Goal: Task Accomplishment & Management: Use online tool/utility

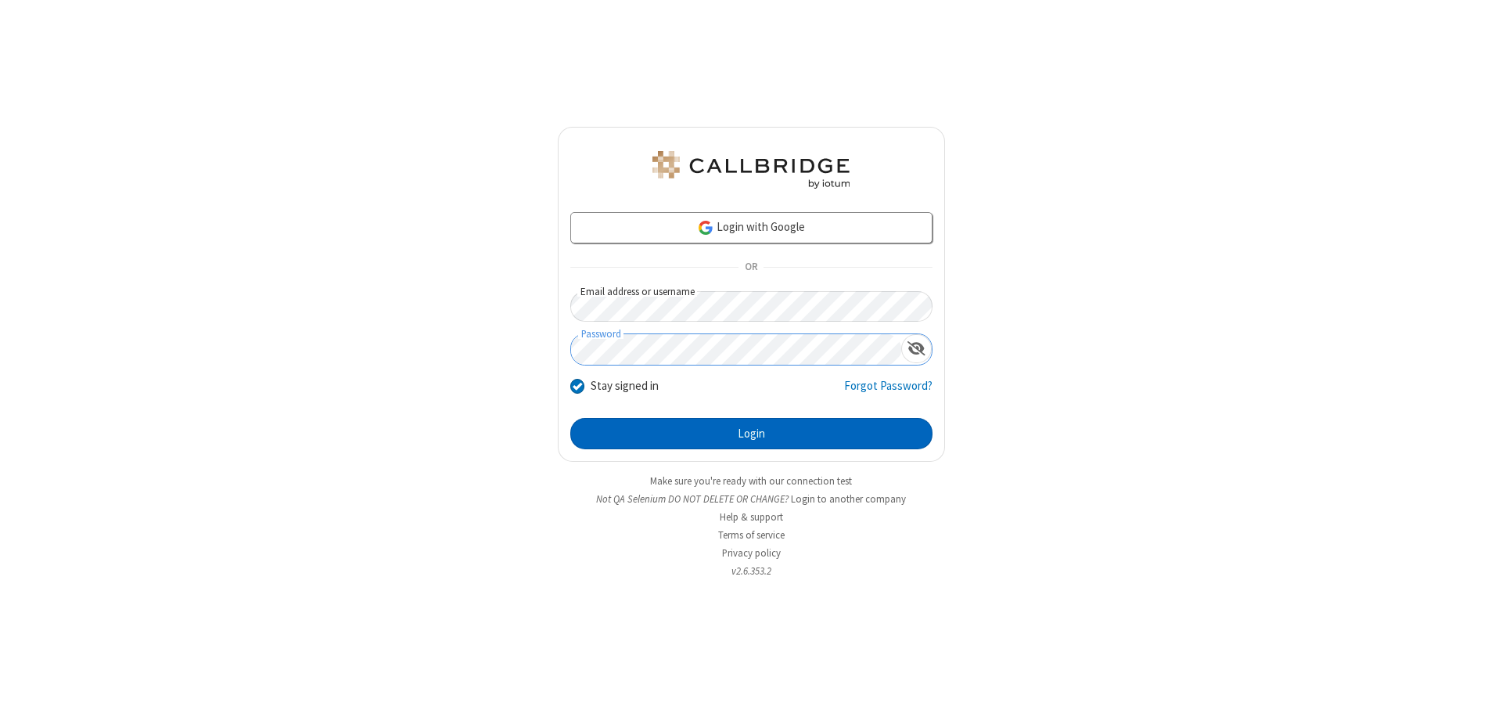
click at [751, 433] on button "Login" at bounding box center [751, 433] width 362 height 31
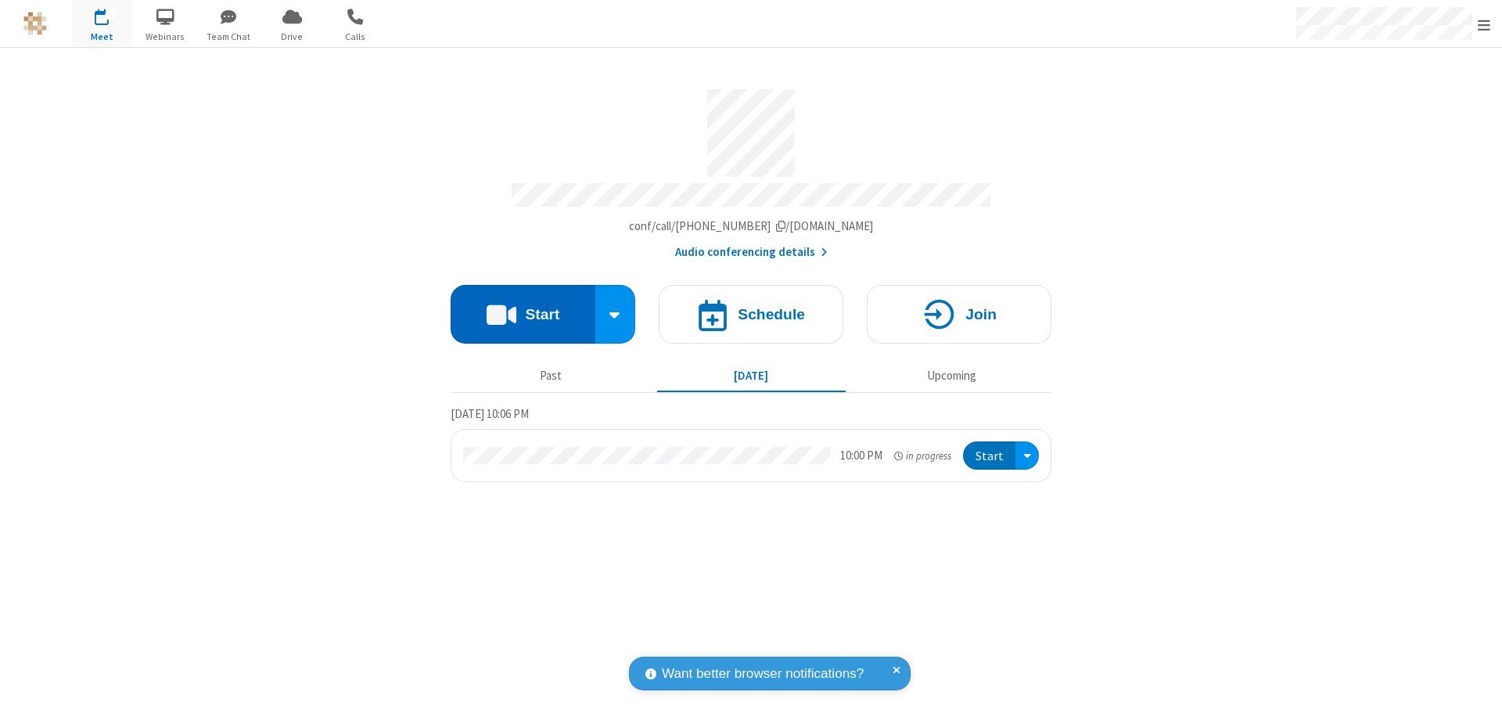
click at [523, 307] on button "Start" at bounding box center [523, 314] width 145 height 59
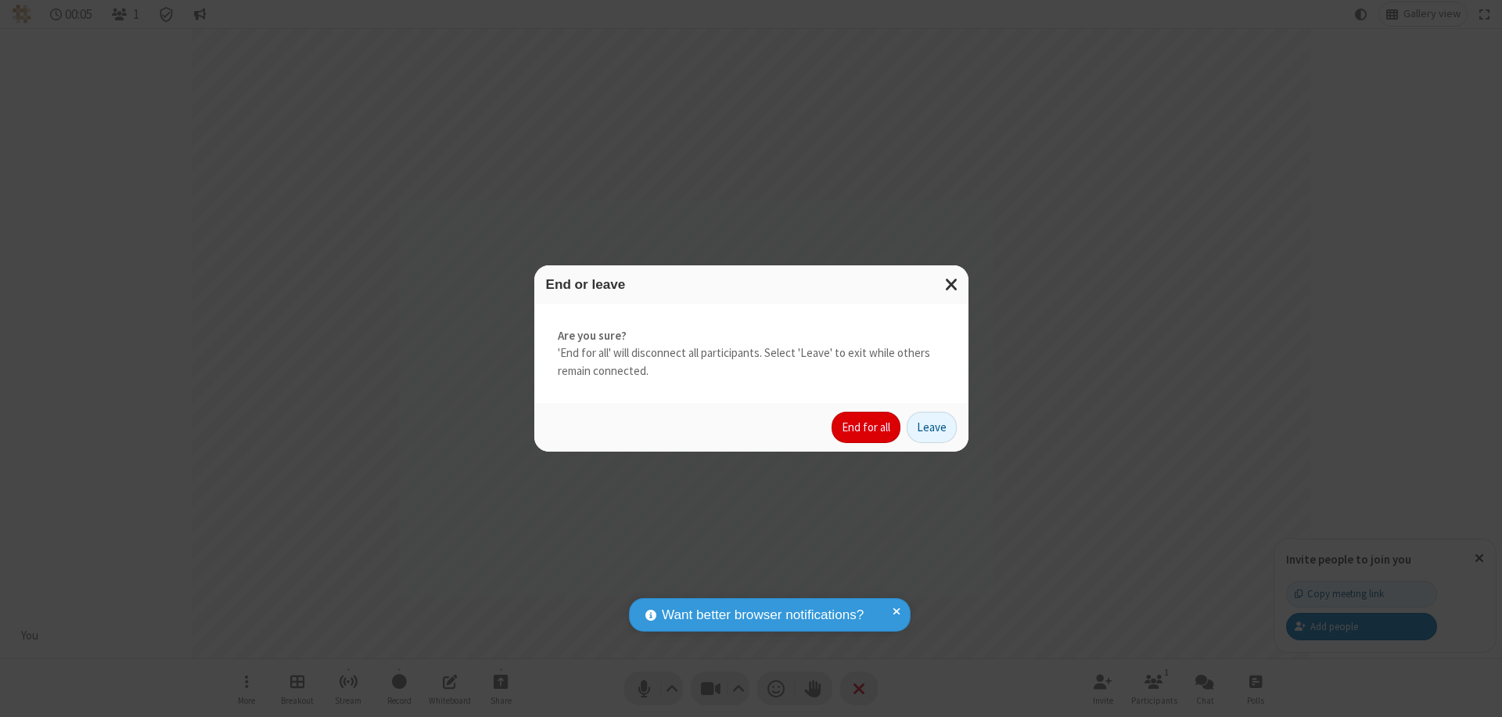
click at [867, 427] on button "End for all" at bounding box center [866, 426] width 69 height 31
